Goal: Task Accomplishment & Management: Manage account settings

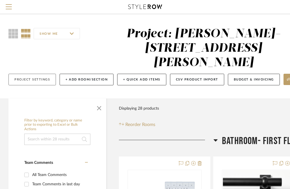
click at [29, 74] on button "Project Settings" at bounding box center [31, 80] width 47 height 12
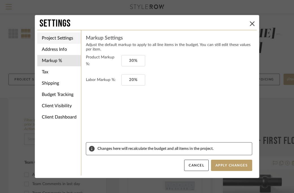
click at [62, 40] on li "Project Settings" at bounding box center [59, 37] width 44 height 11
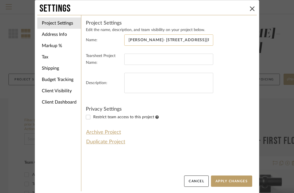
drag, startPoint x: 178, startPoint y: 41, endPoint x: 139, endPoint y: 40, distance: 39.3
click at [139, 40] on input "[PERSON_NAME]- [STREET_ADDRESS][PERSON_NAME]" at bounding box center [168, 39] width 89 height 11
click at [61, 37] on li "Address Info" at bounding box center [59, 34] width 44 height 11
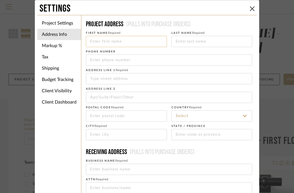
click at [122, 42] on input at bounding box center [126, 41] width 81 height 11
type input "Dale"
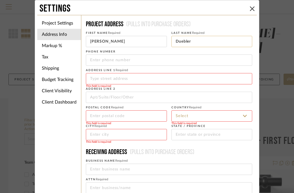
click at [181, 41] on input "Duebler" at bounding box center [211, 41] width 81 height 11
type input "Deubler"
click at [121, 79] on input at bounding box center [169, 78] width 166 height 11
paste input "122 Buttles Ave"
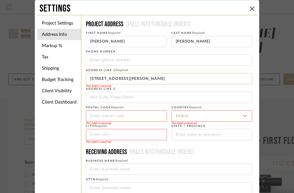
drag, startPoint x: 119, startPoint y: 78, endPoint x: 86, endPoint y: 75, distance: 32.6
click at [86, 75] on input "122 Buttles Ave" at bounding box center [169, 78] width 166 height 11
type input "122 Buttles Ave"
click at [107, 117] on input at bounding box center [126, 115] width 81 height 11
type input "43215"
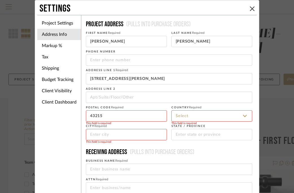
click at [197, 118] on input at bounding box center [211, 115] width 81 height 11
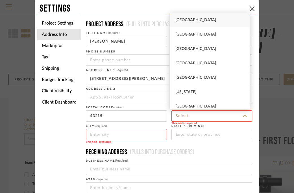
click at [191, 20] on span "United States" at bounding box center [195, 20] width 41 height 4
type input "United States"
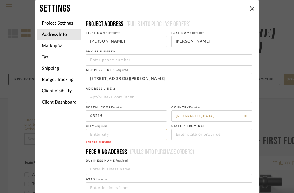
click at [127, 135] on input at bounding box center [126, 134] width 81 height 11
type input "Columbus"
click at [186, 135] on input at bounding box center [211, 134] width 81 height 11
type input "Ohio"
click at [149, 172] on input at bounding box center [169, 169] width 166 height 11
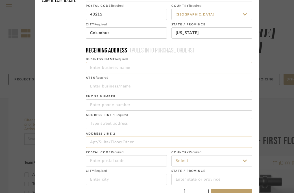
scroll to position [102, 0]
type input "SB HOME Staging and Design"
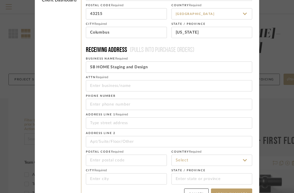
type input "6147471650"
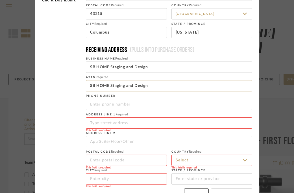
drag, startPoint x: 150, startPoint y: 84, endPoint x: 72, endPoint y: 88, distance: 78.8
click at [72, 88] on div "Project Settings Address Info Markup % Tax Shipping Budget Tracking Client Visi…" at bounding box center [146, 59] width 219 height 292
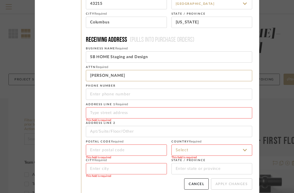
scroll to position [113, 0]
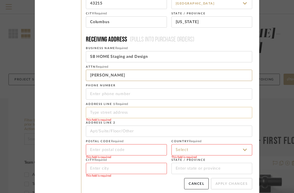
type input "Dale Deubler"
click at [107, 112] on input at bounding box center [169, 112] width 166 height 11
type input "3112 Scioto Darby Executive Ct"
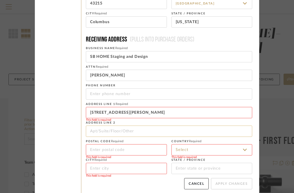
type input "43201"
type input "Columbus"
type input "Ohio"
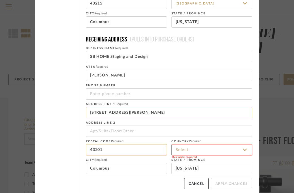
scroll to position [116, 0]
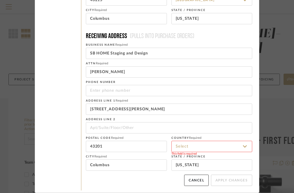
click at [192, 147] on input at bounding box center [211, 146] width 81 height 11
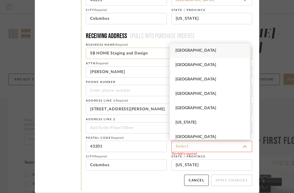
click at [192, 49] on span "United States" at bounding box center [195, 51] width 41 height 4
type input "United States"
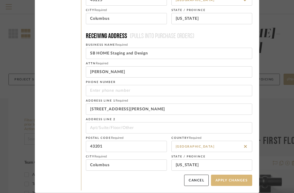
click at [222, 181] on button "Apply Changes" at bounding box center [231, 180] width 41 height 11
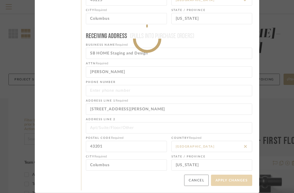
type input "+6147471650"
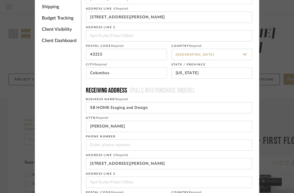
scroll to position [48, 0]
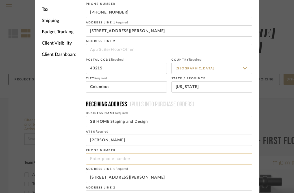
click at [95, 158] on input "tel" at bounding box center [169, 158] width 166 height 11
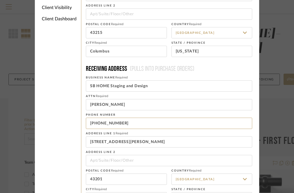
scroll to position [116, 0]
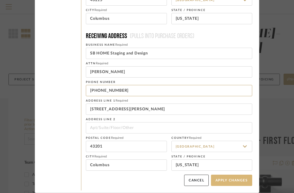
type input "614-747-1650"
click at [221, 184] on button "Apply Changes" at bounding box center [231, 180] width 41 height 11
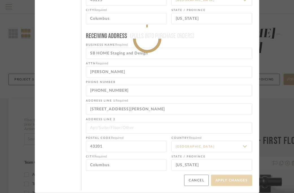
type input "6147471650"
type input "+6147471650"
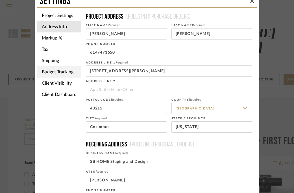
scroll to position [0, 0]
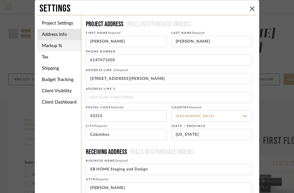
click at [50, 47] on li "Markup %" at bounding box center [59, 45] width 44 height 11
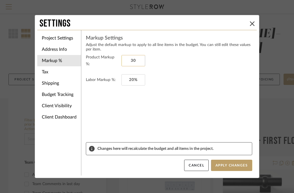
click at [127, 60] on input "30" at bounding box center [133, 60] width 24 height 11
drag, startPoint x: 128, startPoint y: 60, endPoint x: 134, endPoint y: 60, distance: 6.3
click at [134, 60] on input "30" at bounding box center [133, 60] width 24 height 11
type input "75%"
click at [232, 167] on button "Apply Changes" at bounding box center [231, 165] width 41 height 11
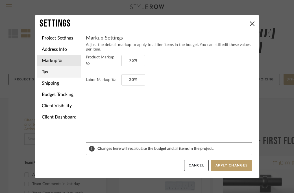
click at [52, 75] on li "Tax" at bounding box center [59, 71] width 44 height 11
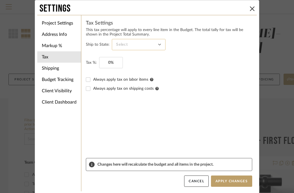
click at [126, 47] on input at bounding box center [139, 44] width 54 height 11
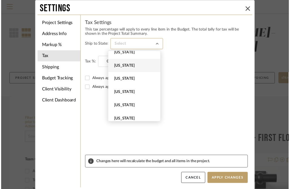
scroll to position [466, 0]
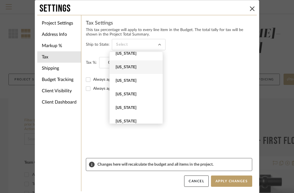
click at [121, 70] on span "Ohio" at bounding box center [135, 67] width 53 height 14
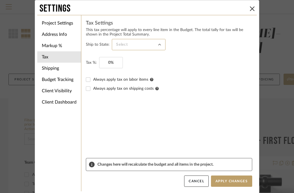
type input "Ohio"
click at [105, 62] on input "0" at bounding box center [111, 62] width 24 height 11
drag, startPoint x: 108, startPoint y: 63, endPoint x: 112, endPoint y: 63, distance: 4.5
click at [112, 63] on input "0" at bounding box center [111, 62] width 24 height 11
type input "8%"
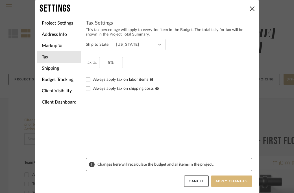
click at [222, 182] on button "Apply Changes" at bounding box center [231, 181] width 41 height 11
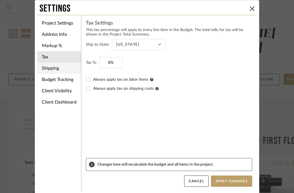
click at [51, 68] on li "Shipping" at bounding box center [59, 68] width 44 height 11
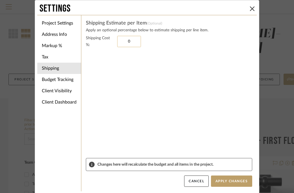
click at [125, 42] on input "0" at bounding box center [129, 41] width 24 height 11
drag, startPoint x: 126, startPoint y: 41, endPoint x: 132, endPoint y: 42, distance: 5.1
click at [132, 42] on input "0" at bounding box center [129, 41] width 24 height 11
type input "15%"
click at [227, 182] on button "Apply Changes" at bounding box center [231, 181] width 41 height 11
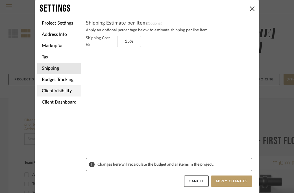
click at [54, 90] on li "Client Visibility" at bounding box center [59, 90] width 44 height 11
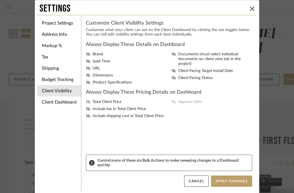
click at [86, 104] on icon at bounding box center [88, 101] width 5 height 3
click at [0, 0] on input "Total Client Price" at bounding box center [0, 0] width 0 height 0
click at [87, 77] on icon at bounding box center [88, 75] width 4 height 3
click at [0, 0] on input "Dimensions" at bounding box center [0, 0] width 0 height 0
click at [172, 103] on icon at bounding box center [173, 101] width 5 height 3
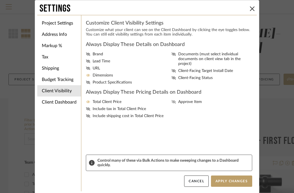
click at [0, 0] on input "Approve Item" at bounding box center [0, 0] width 0 height 0
click at [225, 182] on button "Apply Changes" at bounding box center [231, 181] width 41 height 11
click at [250, 11] on icon at bounding box center [252, 8] width 5 height 5
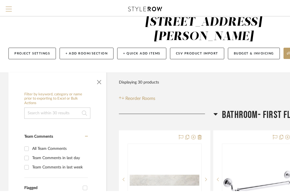
scroll to position [0, 0]
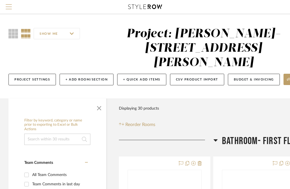
click at [7, 7] on span "Menu" at bounding box center [9, 8] width 6 height 8
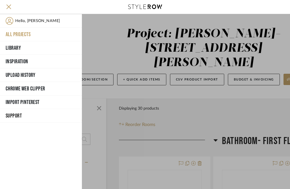
click at [16, 35] on button "All Projects" at bounding box center [41, 35] width 82 height 14
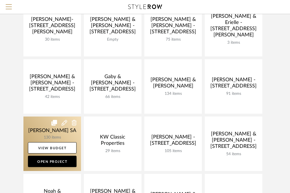
scroll to position [204, 0]
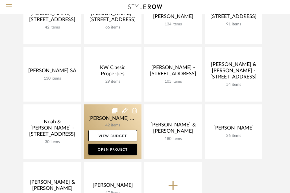
click at [109, 121] on link at bounding box center [113, 131] width 58 height 54
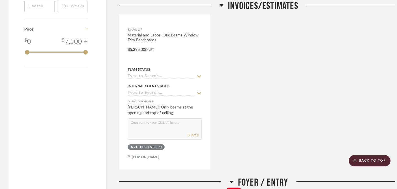
scroll to position [793, 0]
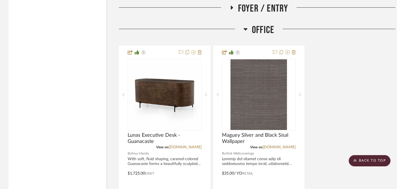
click at [244, 26] on icon at bounding box center [245, 29] width 4 height 7
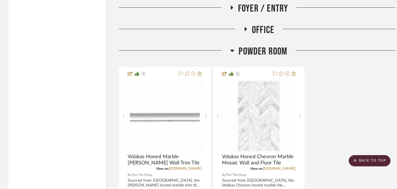
click at [234, 45] on h3 "Powder Room" at bounding box center [258, 51] width 57 height 12
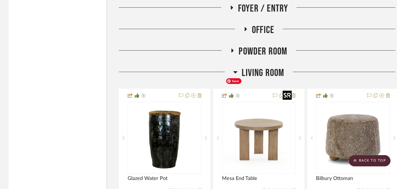
scroll to position [984, 0]
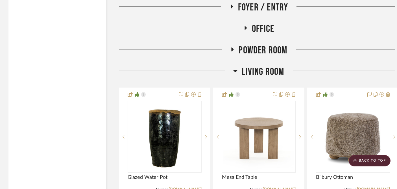
click at [237, 67] on icon at bounding box center [235, 70] width 4 height 7
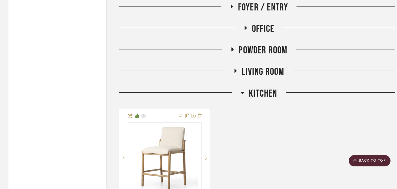
click at [242, 89] on icon at bounding box center [242, 92] width 4 height 7
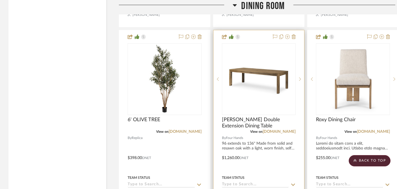
scroll to position [1321, 0]
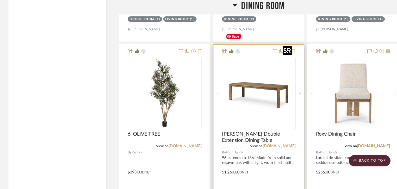
click at [261, 67] on img "0" at bounding box center [258, 93] width 71 height 71
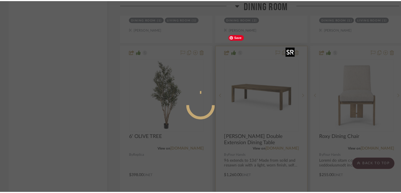
scroll to position [0, 0]
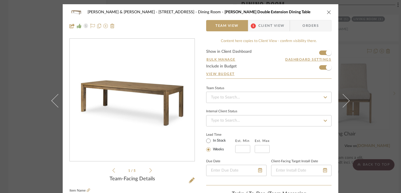
click at [146, 168] on li "1 / 5" at bounding box center [132, 170] width 34 height 7
click at [149, 170] on icon at bounding box center [150, 170] width 3 height 5
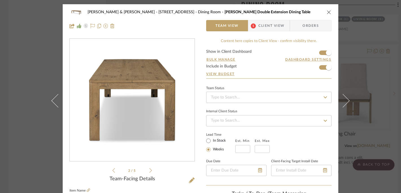
click at [149, 170] on icon at bounding box center [150, 170] width 3 height 5
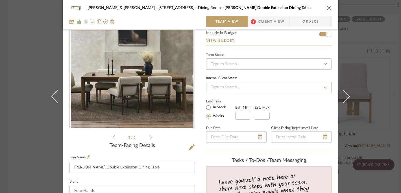
scroll to position [34, 0]
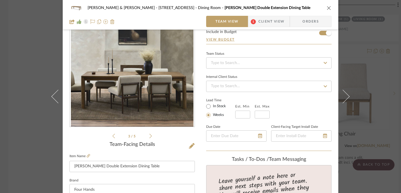
click at [290, 7] on icon "close" at bounding box center [329, 8] width 5 height 5
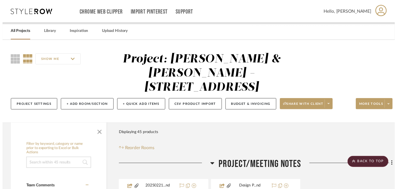
scroll to position [1321, 0]
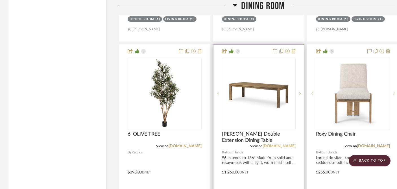
click at [280, 144] on link "[DOMAIN_NAME]" at bounding box center [278, 146] width 33 height 4
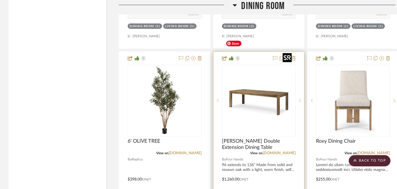
scroll to position [1292, 0]
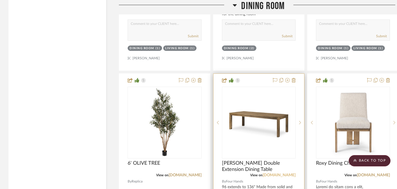
click at [281, 173] on link "[DOMAIN_NAME]" at bounding box center [278, 175] width 33 height 4
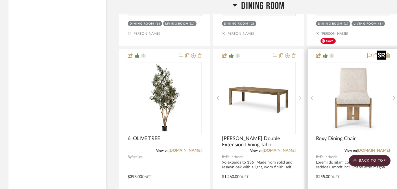
scroll to position [1317, 0]
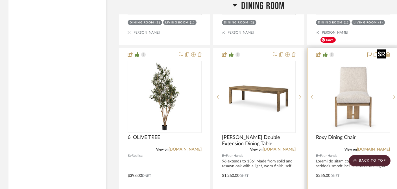
click at [290, 87] on img "0" at bounding box center [352, 97] width 71 height 71
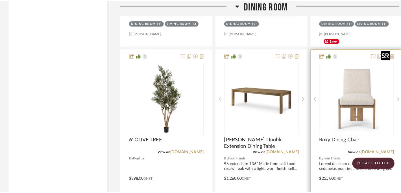
scroll to position [0, 0]
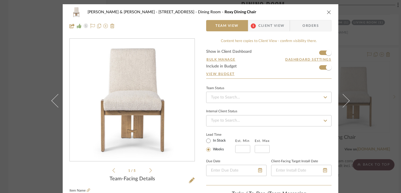
click at [290, 12] on icon "close" at bounding box center [329, 12] width 5 height 5
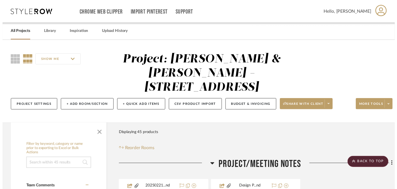
scroll to position [1317, 0]
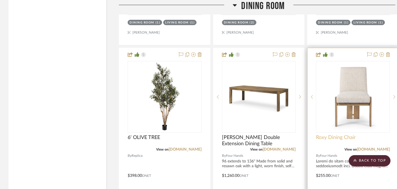
click at [290, 134] on span "Roxy Dining Chair" at bounding box center [336, 137] width 40 height 6
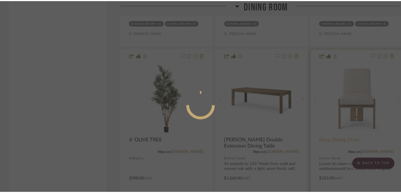
scroll to position [0, 0]
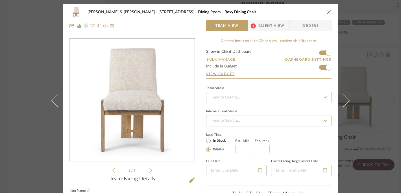
drag, startPoint x: 327, startPoint y: 12, endPoint x: 331, endPoint y: 16, distance: 6.0
click at [290, 12] on icon "close" at bounding box center [329, 12] width 5 height 5
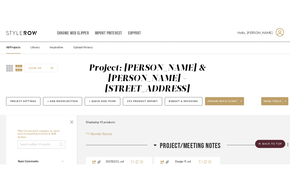
scroll to position [1317, 0]
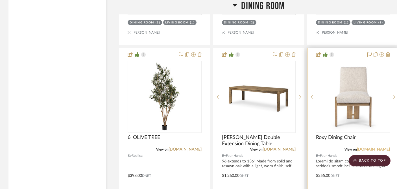
click at [290, 147] on link "[DOMAIN_NAME]" at bounding box center [373, 149] width 33 height 4
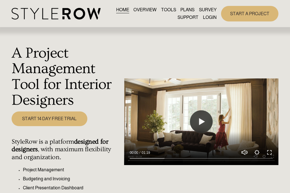
click at [214, 20] on link "LOGIN" at bounding box center [210, 18] width 14 height 8
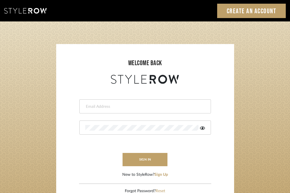
click at [113, 107] on input "email" at bounding box center [144, 107] width 118 height 6
type input "keith@sbhomestagingdesign.com"
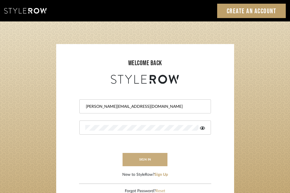
click at [149, 157] on button "sign in" at bounding box center [144, 159] width 45 height 13
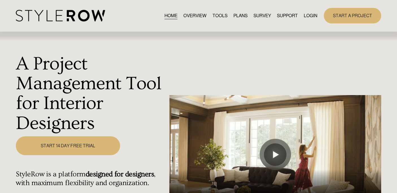
click at [310, 16] on link "LOGIN" at bounding box center [310, 16] width 14 height 8
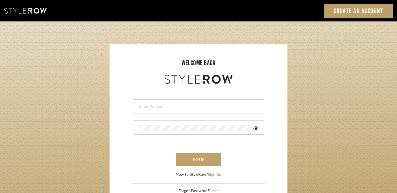
click at [157, 110] on div at bounding box center [199, 106] width 132 height 14
type input "keith@sbhomestagingdesign.com"
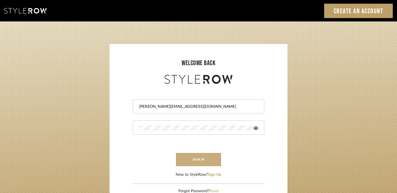
click at [206, 159] on button "sign in" at bounding box center [198, 159] width 45 height 13
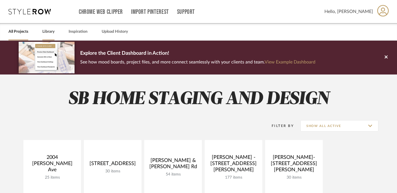
click at [51, 33] on link "Library" at bounding box center [48, 32] width 12 height 8
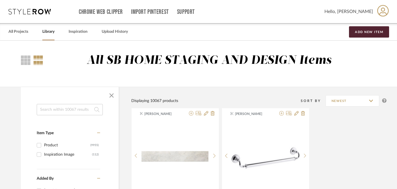
click at [54, 113] on input at bounding box center [70, 109] width 66 height 11
paste input "Otto Extension"
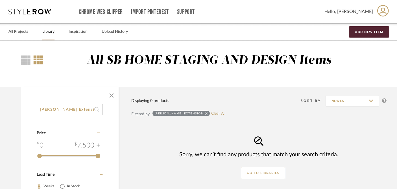
drag, startPoint x: 80, startPoint y: 109, endPoint x: 49, endPoint y: 109, distance: 31.0
click at [49, 109] on input "Otto Extension" at bounding box center [70, 109] width 66 height 11
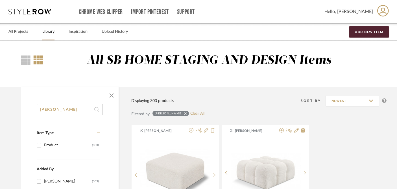
drag, startPoint x: 59, startPoint y: 109, endPoint x: 21, endPoint y: 102, distance: 38.3
paste input "Jaylen"
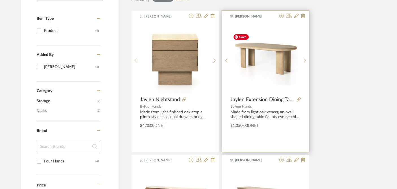
scroll to position [121, 0]
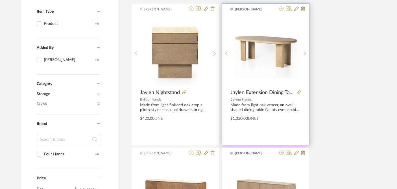
type input "Jaylen"
click at [281, 10] on icon at bounding box center [281, 8] width 5 height 5
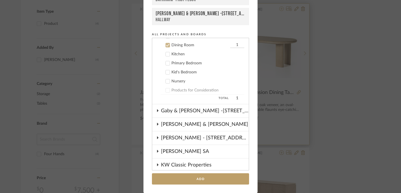
scroll to position [158, 0]
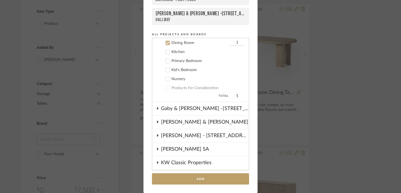
click at [323, 48] on div "Add to Projects Recent Projects, Rooms, or Boards Erin & Jeff -1346 Lincoln Rd …" at bounding box center [200, 96] width 401 height 193
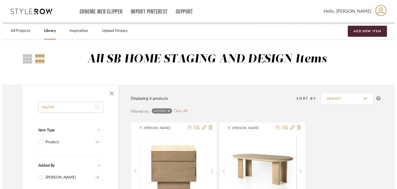
scroll to position [121, 0]
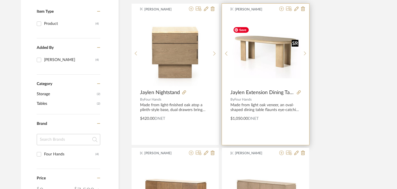
click at [267, 44] on img "0" at bounding box center [266, 51] width 70 height 54
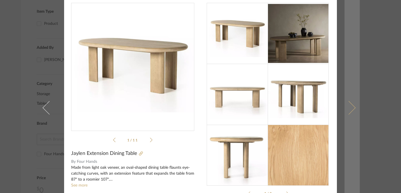
scroll to position [0, 0]
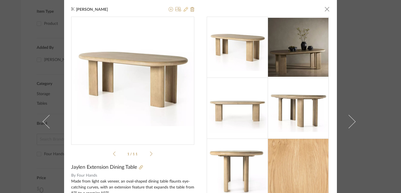
click at [183, 11] on icon at bounding box center [185, 9] width 5 height 5
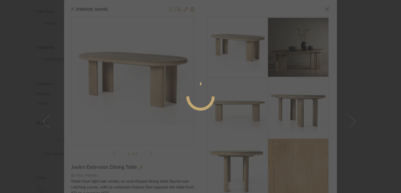
radio input "true"
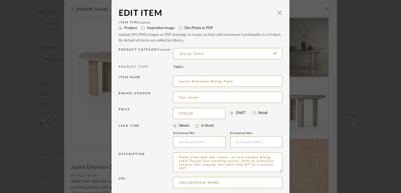
drag, startPoint x: 196, startPoint y: 113, endPoint x: 164, endPoint y: 107, distance: 32.1
click at [164, 107] on div "Price 1050.00 DNET Retail" at bounding box center [201, 113] width 164 height 14
drag, startPoint x: 174, startPoint y: 112, endPoint x: 203, endPoint y: 117, distance: 29.0
click at [203, 117] on input "1050.00" at bounding box center [199, 113] width 52 height 11
paste input "133.58"
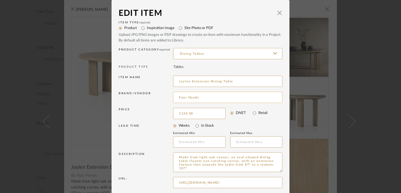
type input "$1,133.58"
click at [202, 97] on input "Four Hands" at bounding box center [227, 97] width 109 height 11
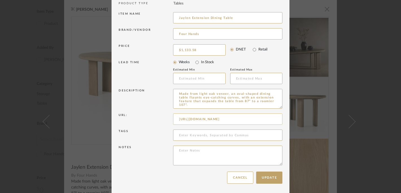
scroll to position [64, 0]
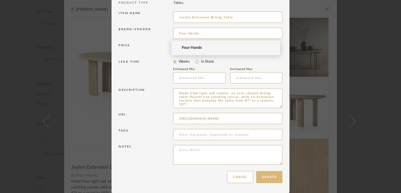
click at [263, 176] on button "Update" at bounding box center [269, 177] width 26 height 12
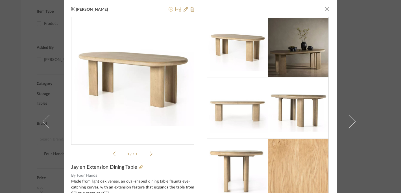
click at [169, 10] on icon at bounding box center [170, 9] width 5 height 5
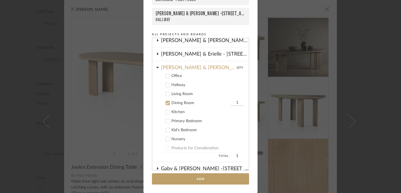
scroll to position [92, 0]
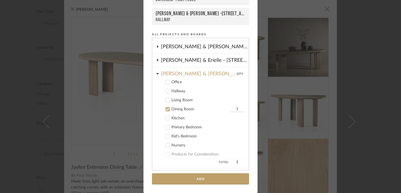
click at [166, 109] on icon at bounding box center [168, 109] width 4 height 3
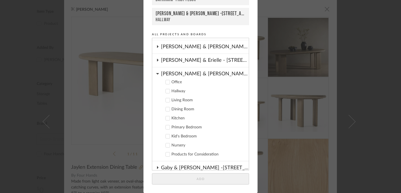
click at [156, 73] on icon at bounding box center [157, 73] width 3 height 1
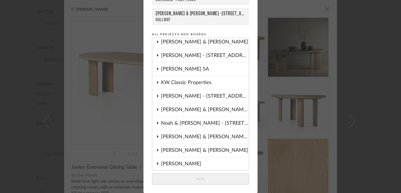
scroll to position [152, 0]
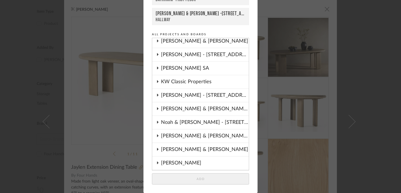
click at [156, 135] on icon at bounding box center [157, 135] width 5 height 3
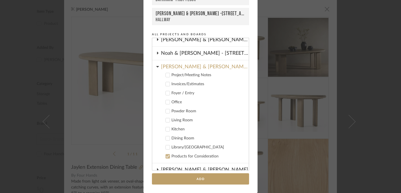
scroll to position [222, 0]
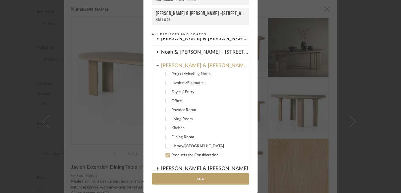
click at [166, 138] on icon at bounding box center [168, 137] width 4 height 3
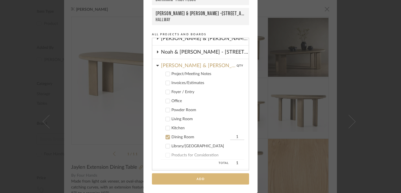
click at [199, 179] on button "Add" at bounding box center [200, 179] width 97 height 12
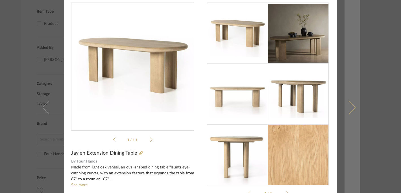
scroll to position [0, 0]
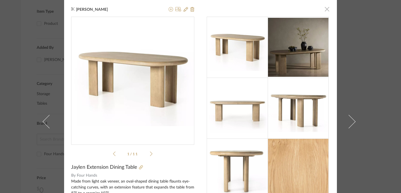
click at [324, 9] on span "button" at bounding box center [326, 8] width 11 height 11
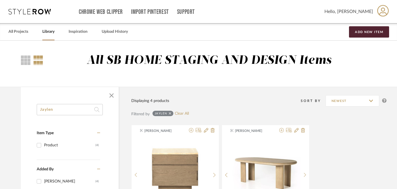
drag, startPoint x: 61, startPoint y: 108, endPoint x: 33, endPoint y: 109, distance: 27.7
paste input "Cicero"
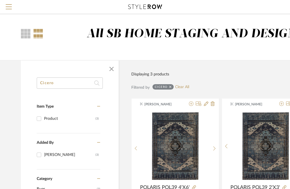
drag, startPoint x: 57, startPoint y: 82, endPoint x: 27, endPoint y: 80, distance: 29.7
paste input "ecelia"
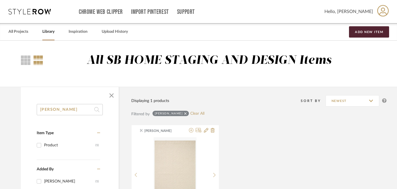
drag, startPoint x: 64, startPoint y: 110, endPoint x: 21, endPoint y: 101, distance: 44.1
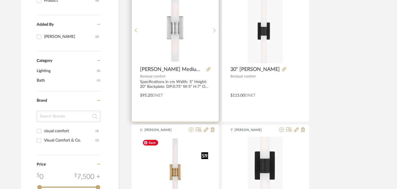
scroll to position [104, 0]
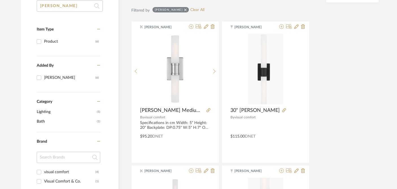
type input "keaton"
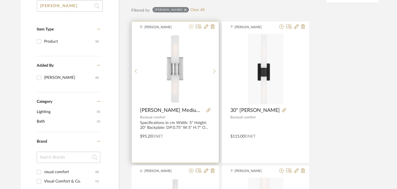
click at [191, 28] on icon at bounding box center [191, 26] width 5 height 5
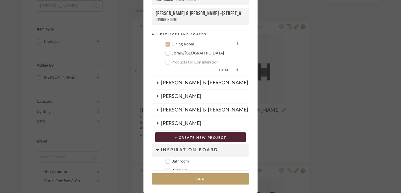
scroll to position [316, 0]
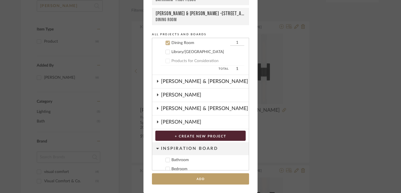
click at [167, 43] on icon at bounding box center [168, 43] width 4 height 4
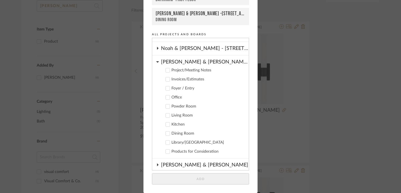
scroll to position [220, 0]
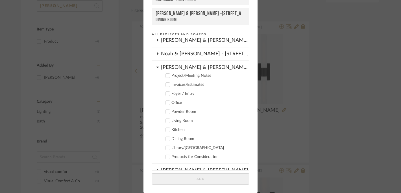
click at [156, 67] on icon at bounding box center [157, 67] width 3 height 1
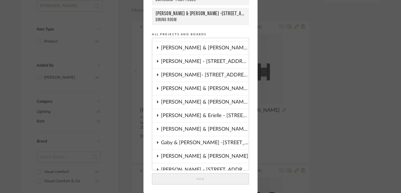
scroll to position [36, 0]
click at [156, 75] on icon at bounding box center [157, 75] width 5 height 3
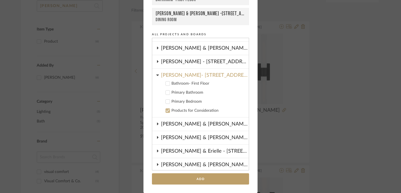
drag, startPoint x: 166, startPoint y: 84, endPoint x: 171, endPoint y: 93, distance: 10.9
click at [166, 84] on icon at bounding box center [168, 84] width 4 height 4
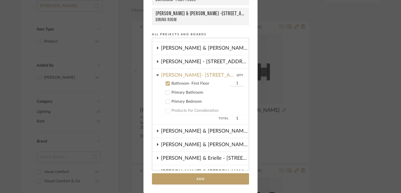
drag, startPoint x: 229, startPoint y: 83, endPoint x: 239, endPoint y: 82, distance: 10.5
click at [239, 82] on div "Bathroom- First Floor 1 Primary Bathroom Primary Bedroom Products for Considera…" at bounding box center [200, 101] width 97 height 45
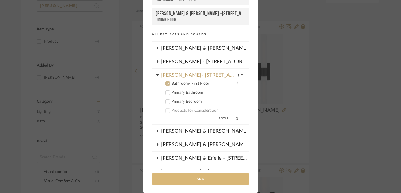
type input "2"
click at [201, 180] on button "Add" at bounding box center [200, 179] width 97 height 12
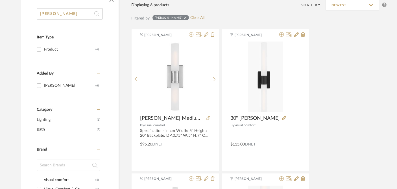
scroll to position [91, 0]
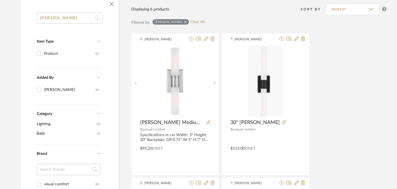
drag, startPoint x: 49, startPoint y: 18, endPoint x: 25, endPoint y: 17, distance: 24.0
click at [25, 17] on div "keaton Item Type Product (6) Added By Keith Benham (6) Category Lighting (5) Ba…" at bounding box center [70, 180] width 98 height 336
paste input "Loring"
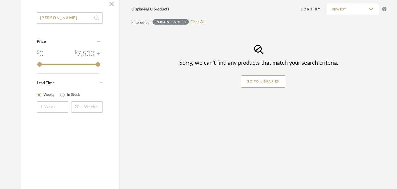
type input "Loring"
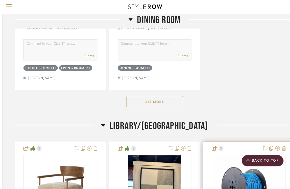
scroll to position [1748, 104]
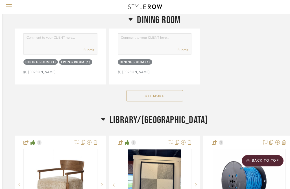
click at [159, 90] on button "See More" at bounding box center [154, 95] width 56 height 11
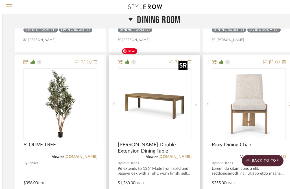
scroll to position [1572, 104]
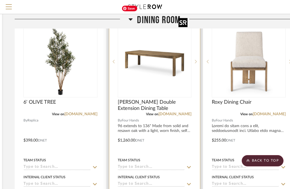
click at [159, 54] on img "0" at bounding box center [154, 61] width 71 height 71
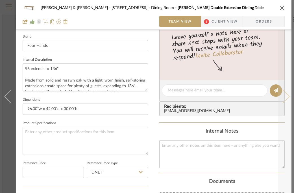
scroll to position [178, 0]
click at [282, 9] on icon "close" at bounding box center [282, 8] width 5 height 5
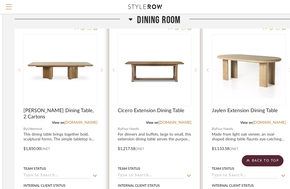
scroll to position [1051, 104]
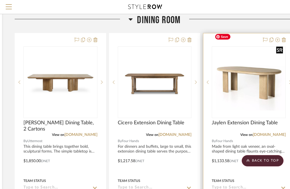
click at [246, 78] on img "0" at bounding box center [248, 82] width 73 height 56
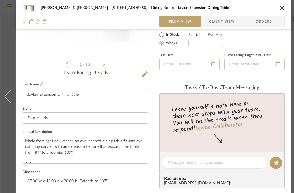
scroll to position [119, 0]
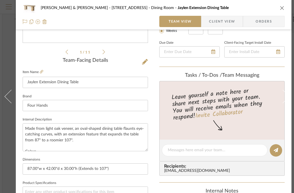
drag, startPoint x: 283, startPoint y: 6, endPoint x: 251, endPoint y: 17, distance: 33.1
click at [282, 6] on icon "close" at bounding box center [282, 8] width 5 height 5
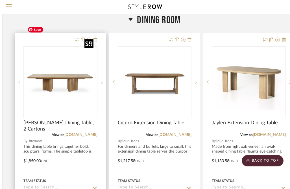
click at [69, 68] on img "0" at bounding box center [60, 82] width 71 height 71
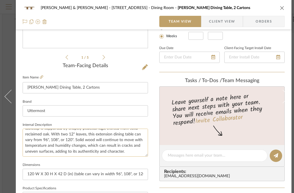
scroll to position [114, 0]
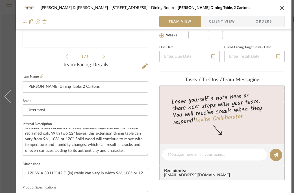
click at [282, 8] on icon "close" at bounding box center [282, 8] width 5 height 5
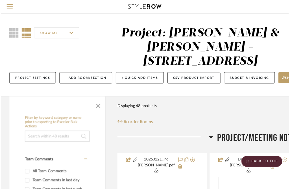
scroll to position [1051, 104]
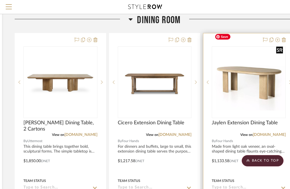
click at [247, 80] on img "0" at bounding box center [248, 82] width 73 height 56
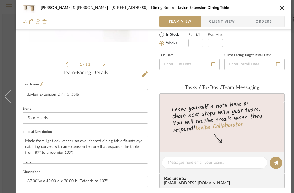
scroll to position [117, 0]
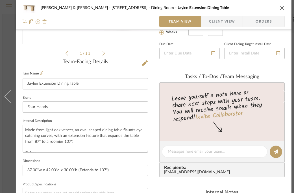
click at [282, 8] on icon "close" at bounding box center [282, 8] width 5 height 5
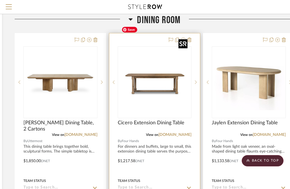
click at [154, 72] on img "0" at bounding box center [154, 82] width 71 height 71
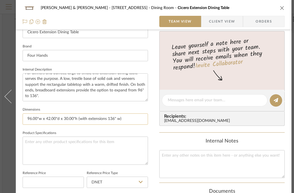
scroll to position [211, 0]
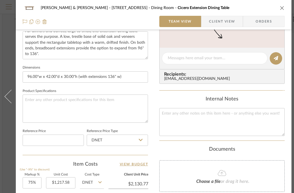
click at [279, 7] on div "[PERSON_NAME] & [PERSON_NAME] - [STREET_ADDRESS] Dining Room Cicero Extension D…" at bounding box center [154, 7] width 262 height 11
click at [282, 8] on icon "close" at bounding box center [282, 8] width 5 height 5
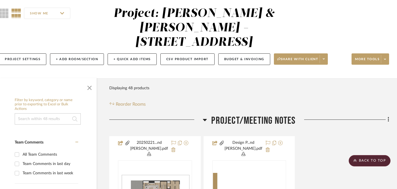
scroll to position [0, 10]
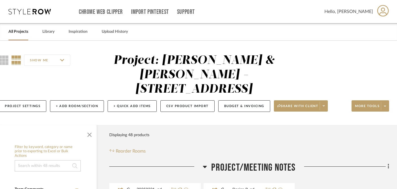
click at [15, 32] on link "All Projects" at bounding box center [18, 32] width 20 height 8
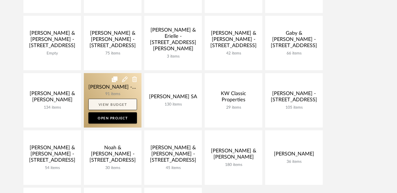
scroll to position [182, 0]
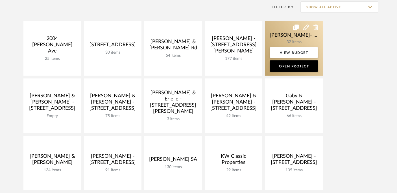
click at [278, 38] on link at bounding box center [294, 48] width 58 height 54
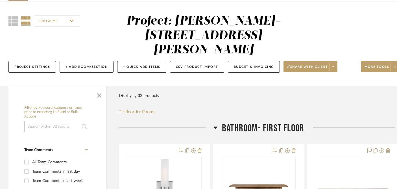
scroll to position [106, 0]
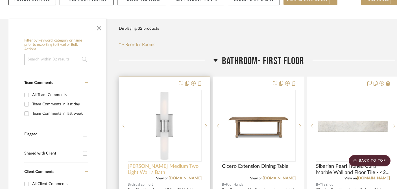
click at [192, 163] on span "[PERSON_NAME] Medium Two Light Wall / Bath" at bounding box center [165, 169] width 74 height 12
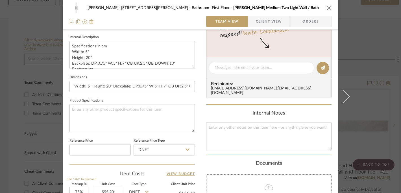
scroll to position [232, 0]
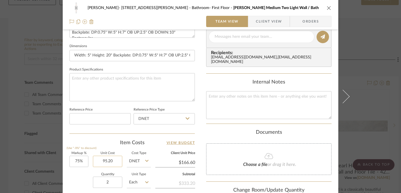
click at [115, 160] on input "95.20" at bounding box center [107, 161] width 29 height 11
type input "$129.00"
type input "$225.75"
type input "$67.73"
type input "$129.00"
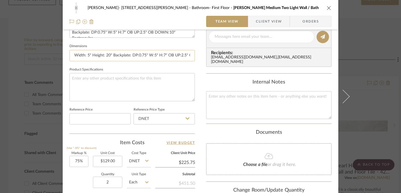
click at [129, 58] on input "Width: 5" Height: 20" Backplate: DP:0.75" W:5" H:7" OB UP:2.5" OB DOWN:10"" at bounding box center [131, 55] width 125 height 11
click at [293, 9] on icon "close" at bounding box center [329, 8] width 5 height 5
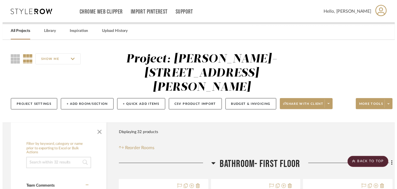
scroll to position [106, 0]
